Goal: Task Accomplishment & Management: Complete application form

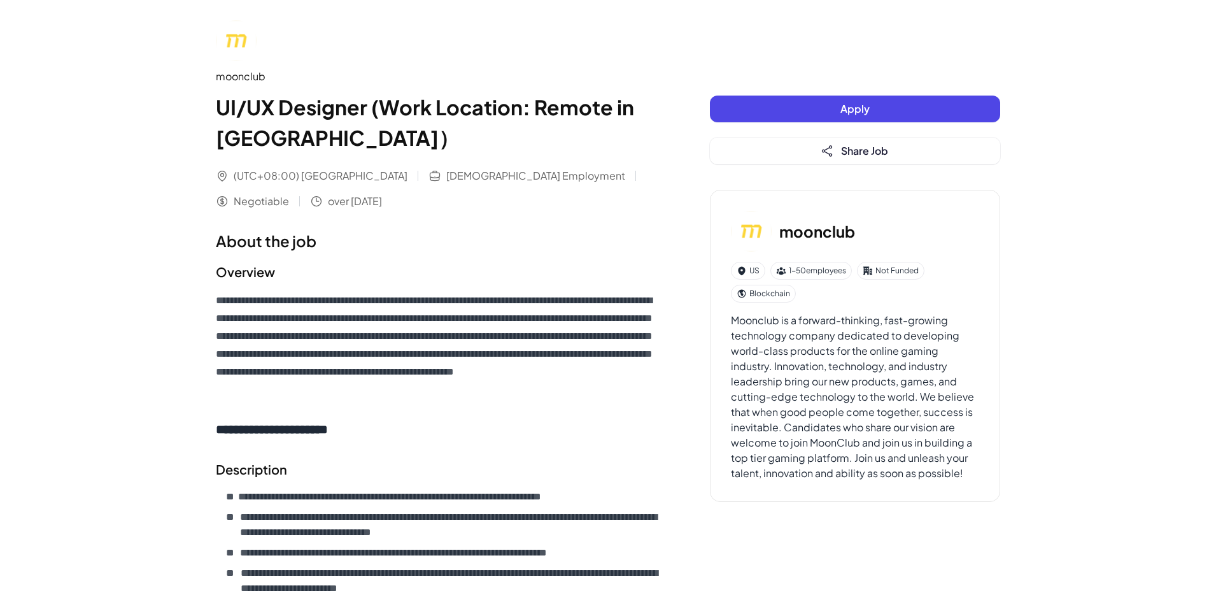
click at [859, 102] on span "Apply" at bounding box center [854, 108] width 29 height 13
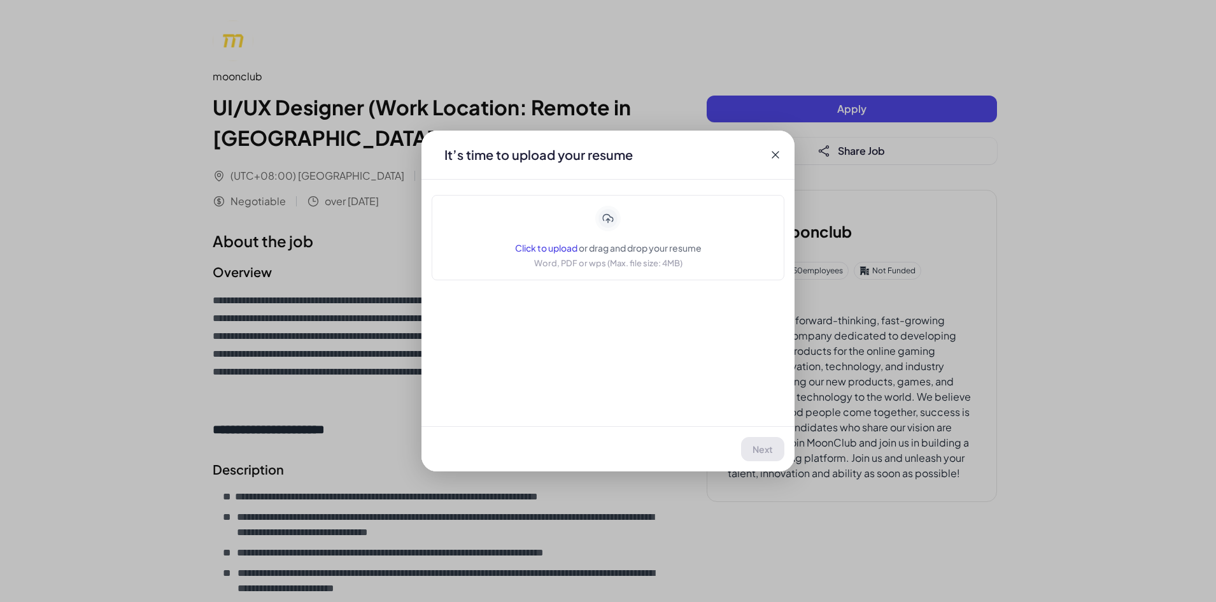
click at [558, 243] on span "Click to upload" at bounding box center [546, 247] width 62 height 11
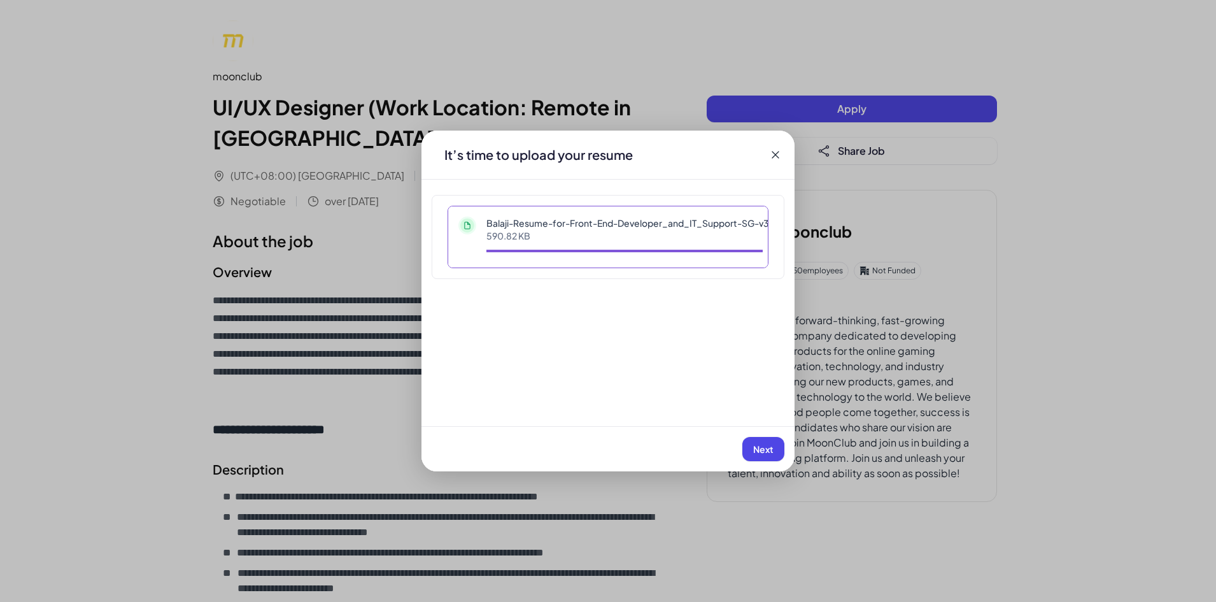
click at [761, 443] on span "Next" at bounding box center [763, 448] width 20 height 11
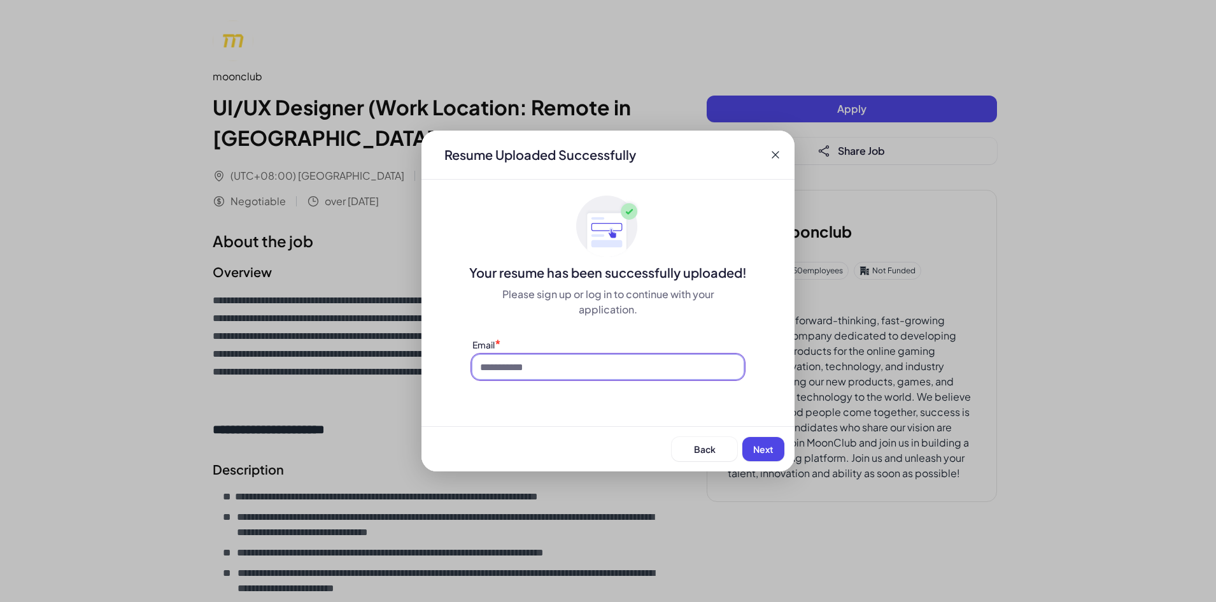
click at [630, 360] on input at bounding box center [607, 367] width 271 height 24
type input "**********"
click at [761, 441] on button "Next" at bounding box center [763, 449] width 42 height 24
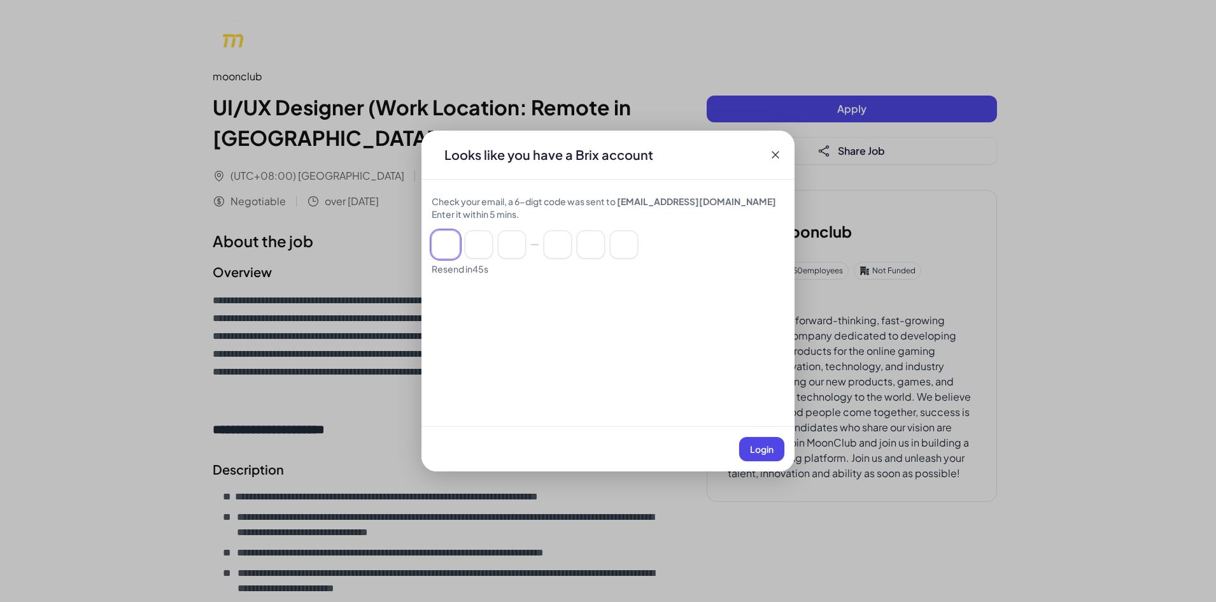
click at [457, 239] on input at bounding box center [446, 244] width 28 height 28
paste input "******"
type input "*"
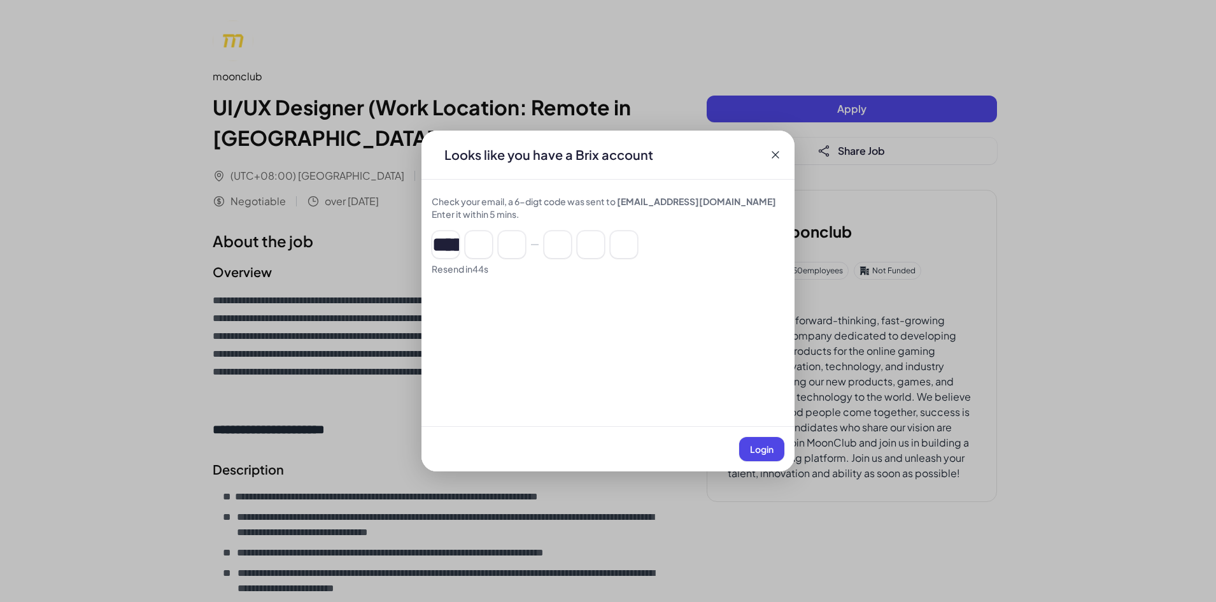
type input "*"
click at [748, 448] on button "Login" at bounding box center [761, 449] width 45 height 24
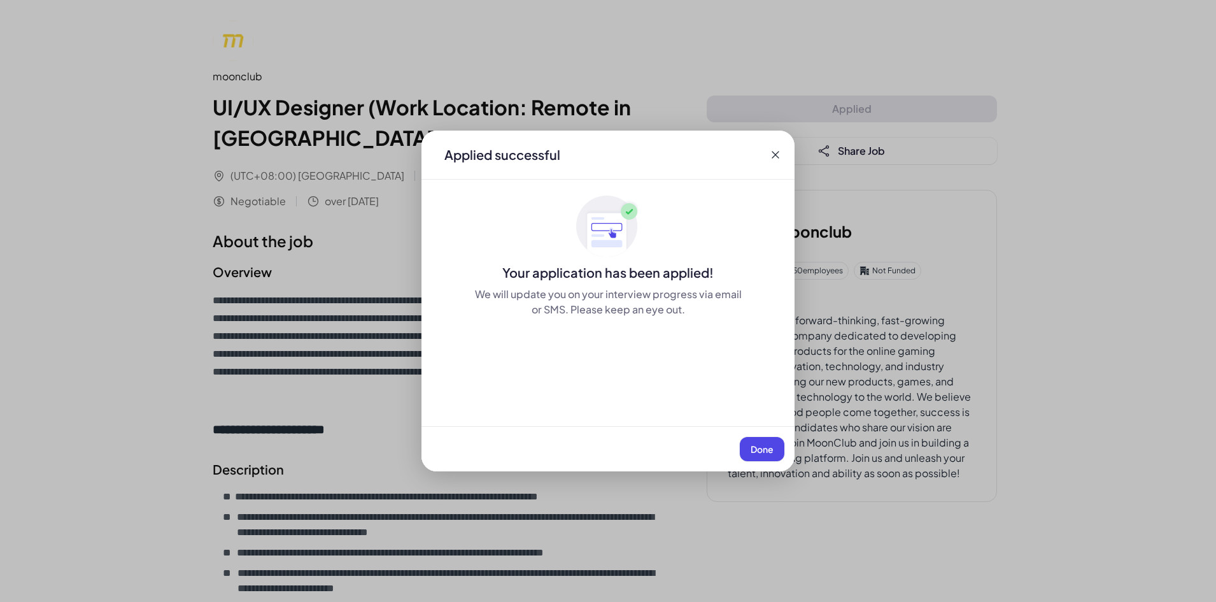
click at [759, 453] on span "Done" at bounding box center [762, 448] width 23 height 11
